Goal: Communication & Community: Answer question/provide support

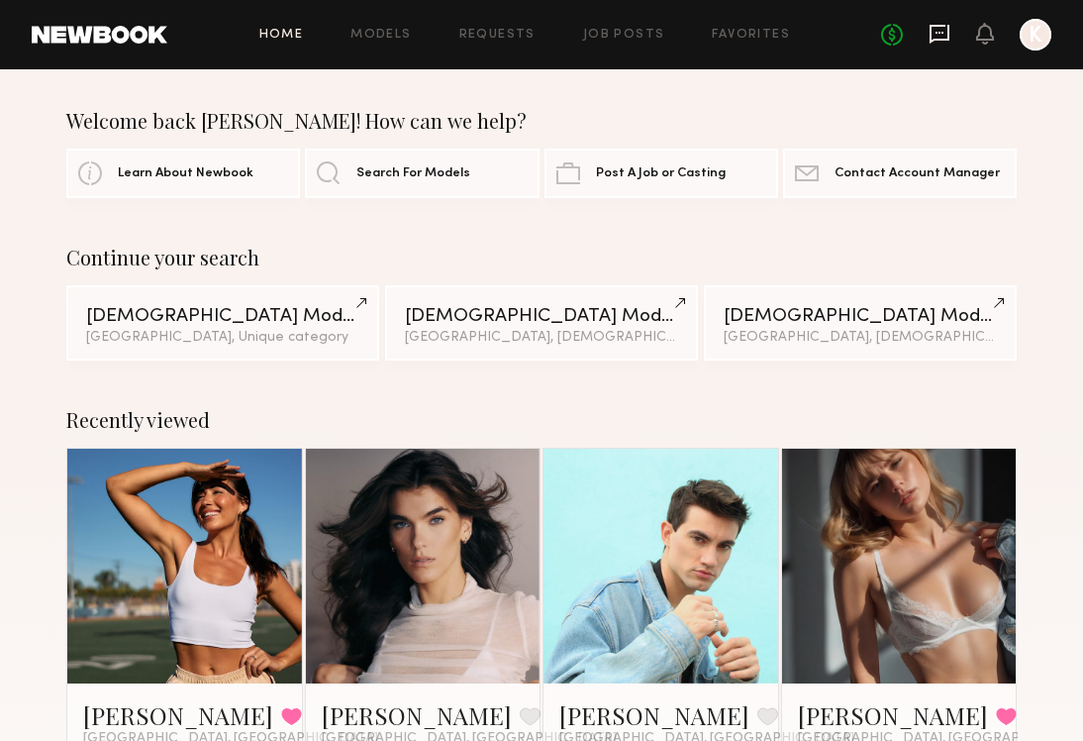
click at [935, 36] on icon at bounding box center [940, 34] width 22 height 22
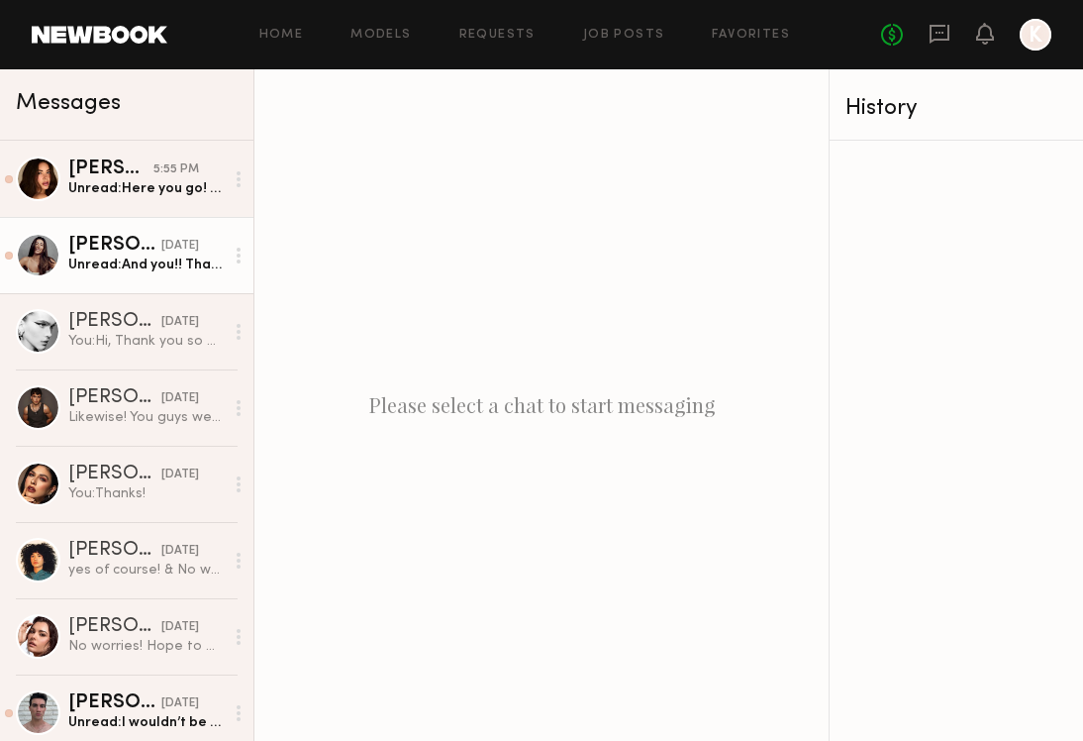
click at [161, 250] on div "[DATE]" at bounding box center [180, 246] width 38 height 19
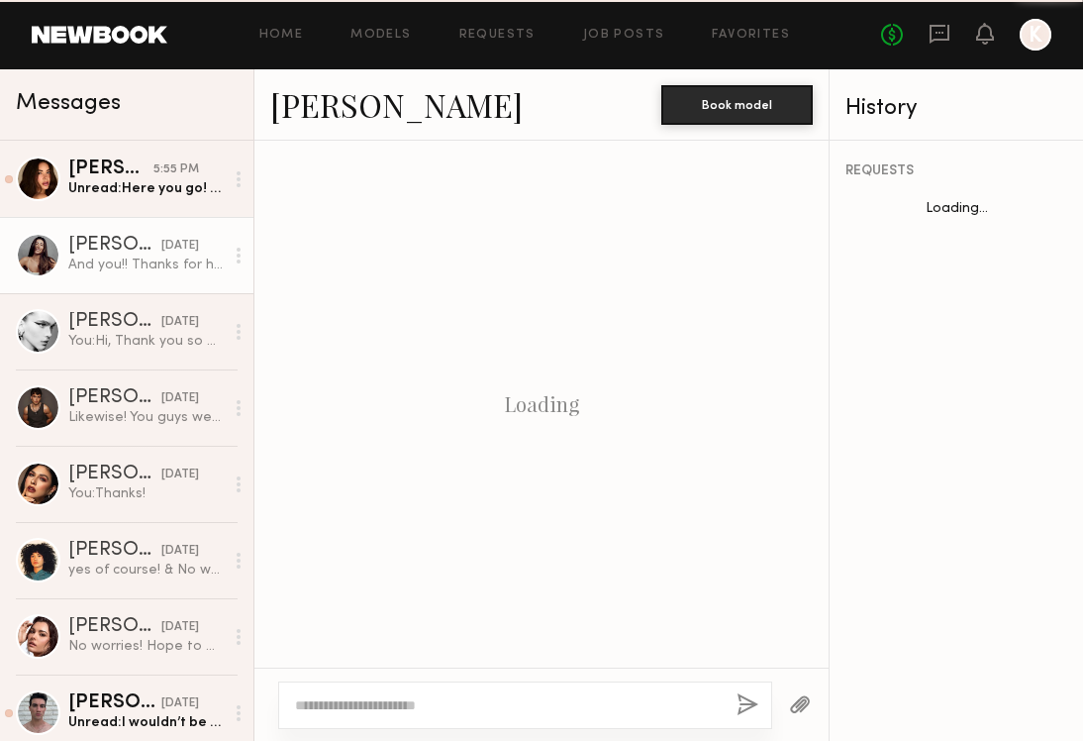
scroll to position [1131, 0]
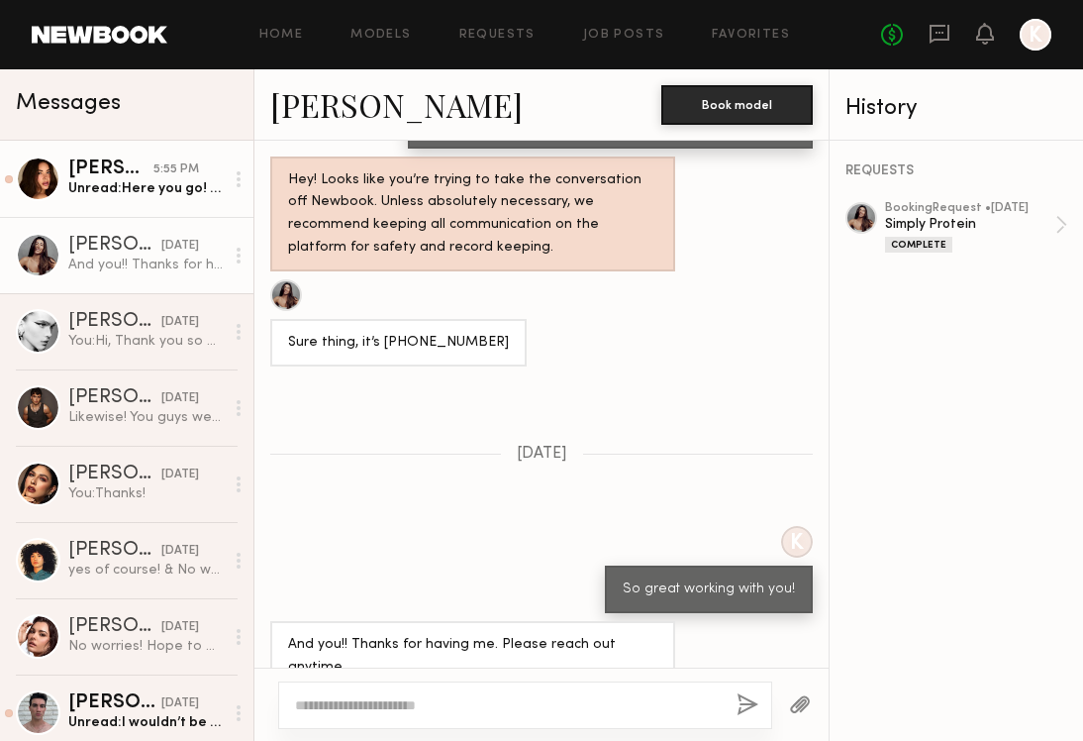
click at [185, 193] on div "Unread: Here you go! My apologies i have a little [MEDICAL_DATA] from a shoot i…" at bounding box center [145, 188] width 155 height 19
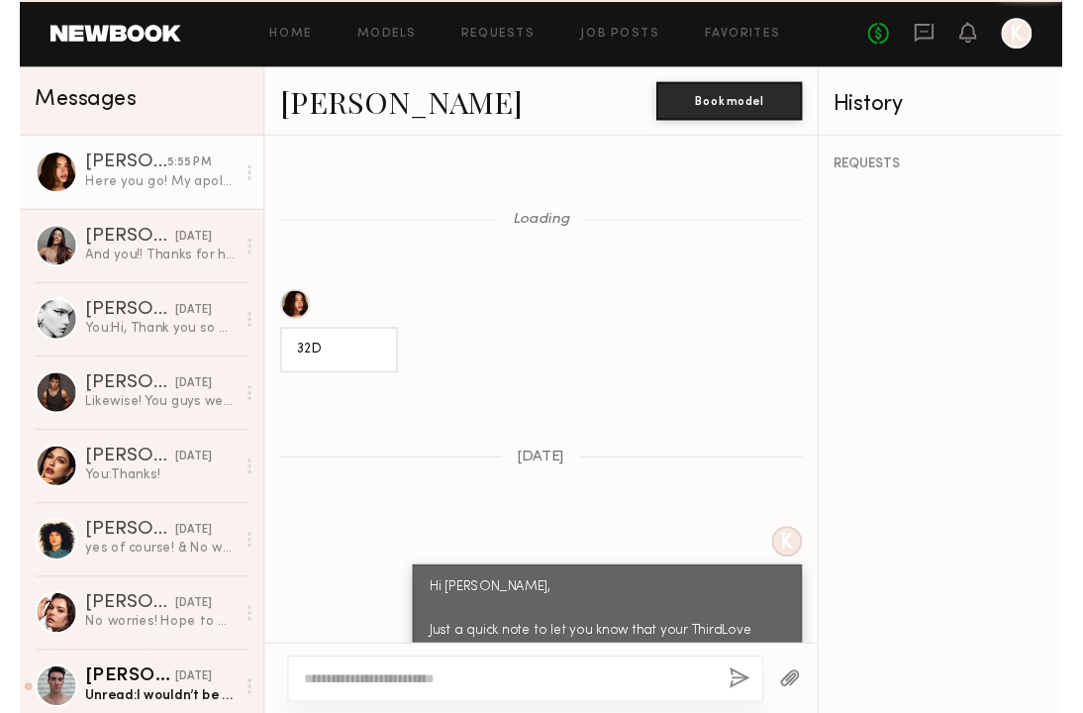
scroll to position [2090, 0]
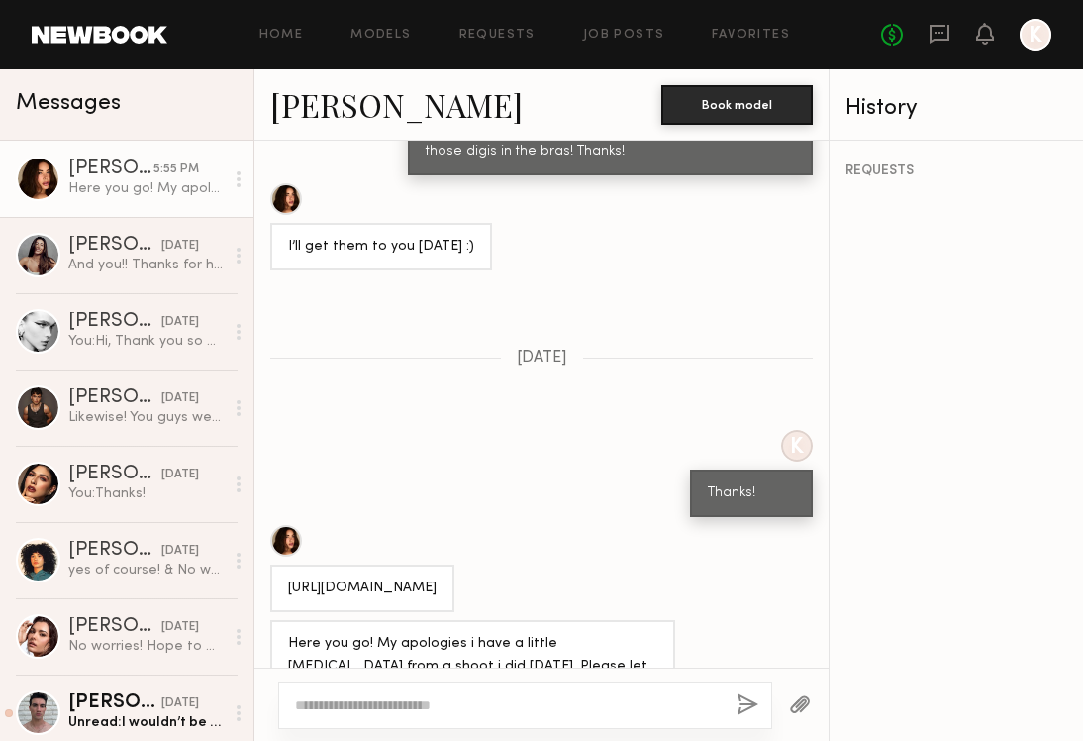
drag, startPoint x: 634, startPoint y: 535, endPoint x: 279, endPoint y: 492, distance: 357.0
click at [279, 564] on div "[URL][DOMAIN_NAME]" at bounding box center [362, 588] width 184 height 48
copy div "[URL][DOMAIN_NAME]"
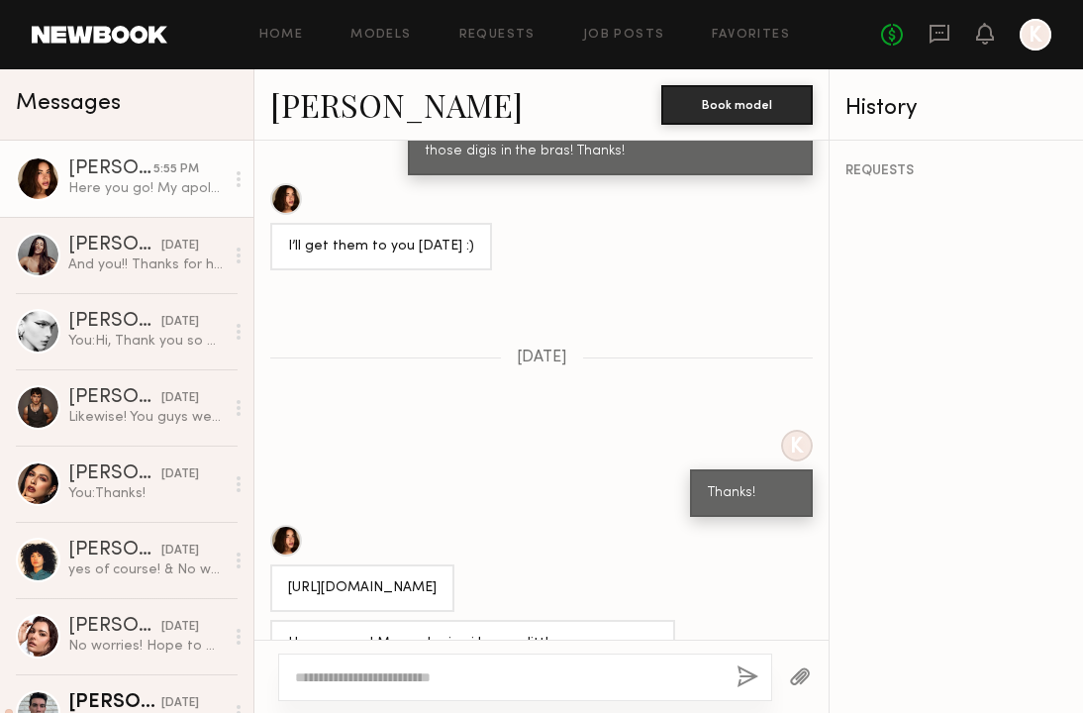
click at [506, 430] on div "K Thanks!" at bounding box center [541, 473] width 574 height 87
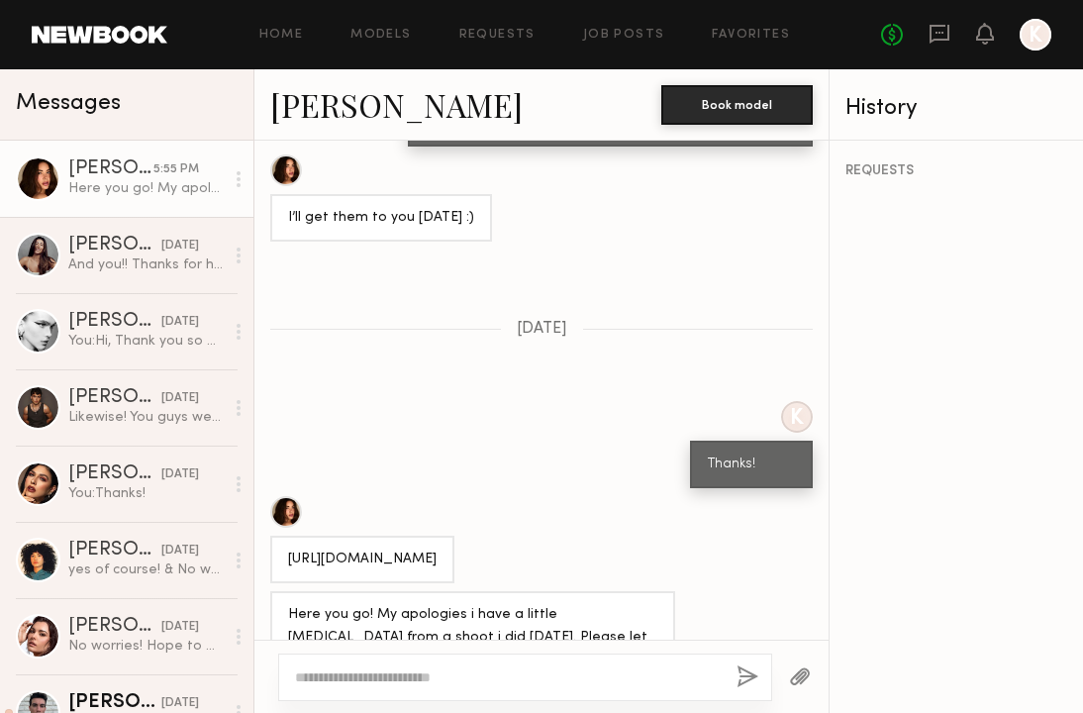
scroll to position [2118, 0]
click at [444, 682] on textarea at bounding box center [508, 677] width 426 height 20
type textarea "**********"
click at [748, 668] on button "button" at bounding box center [748, 677] width 22 height 25
